Goal: Navigation & Orientation: Find specific page/section

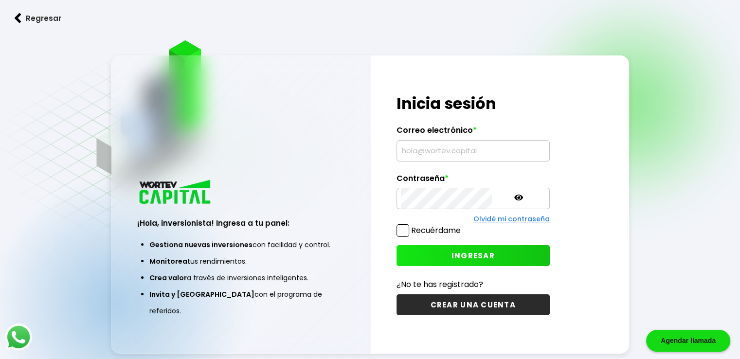
click at [19, 17] on img at bounding box center [18, 18] width 7 height 10
click at [15, 26] on button "Regresar" at bounding box center [38, 18] width 76 height 26
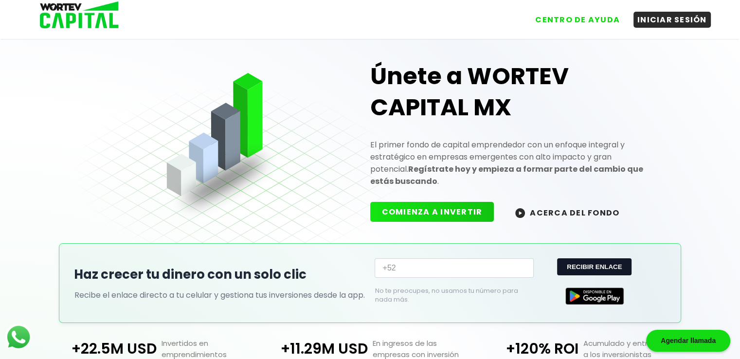
click at [17, 23] on div "CENTRO DE AYUDA INICIAR SESIÓN" at bounding box center [370, 19] width 740 height 39
click at [548, 202] on button "ACERCA DEL FONDO" at bounding box center [566, 212] width 127 height 21
